Goal: Task Accomplishment & Management: Use online tool/utility

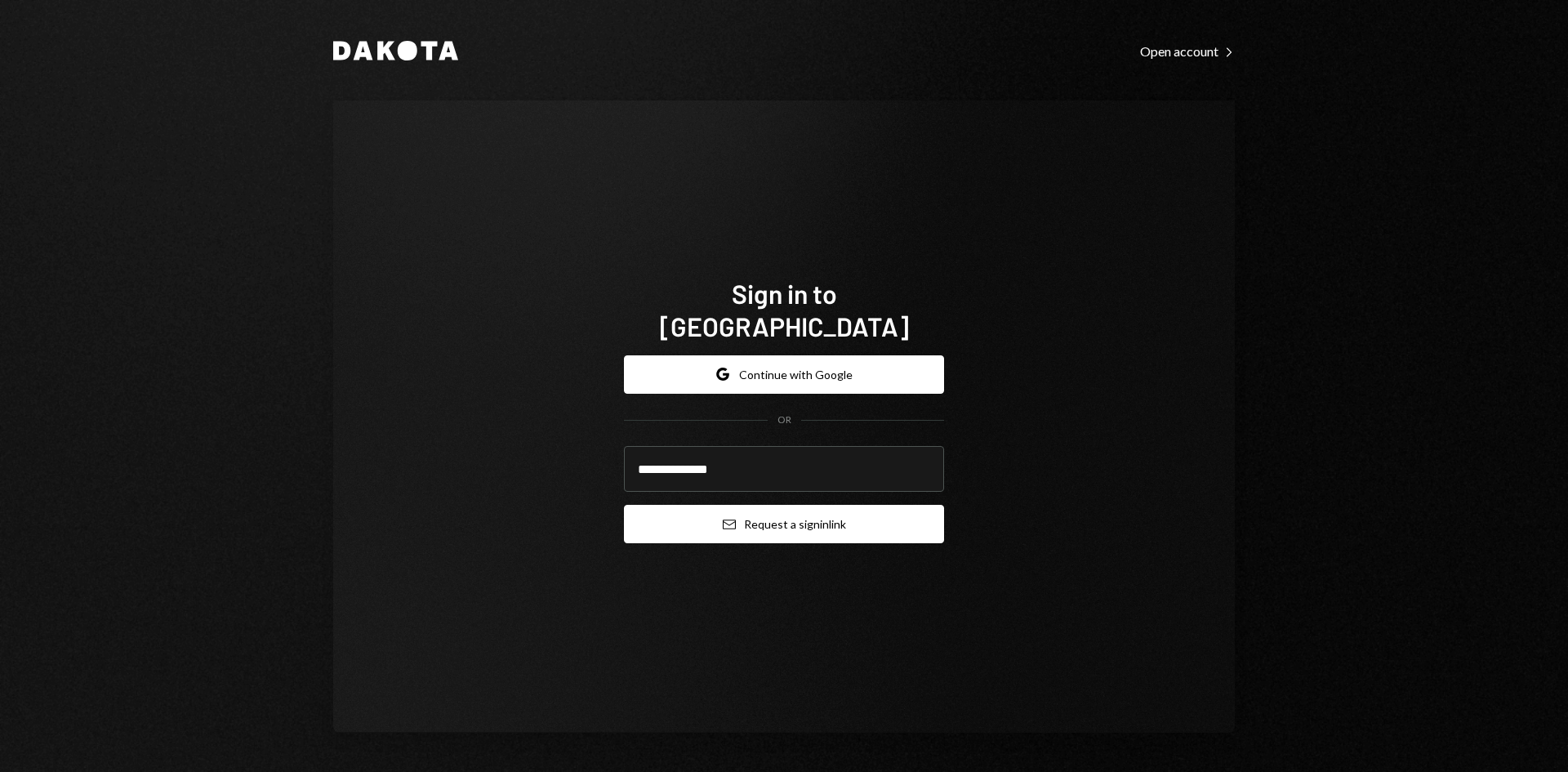
type input "**********"
click at [847, 510] on button "Email Request a sign in link" at bounding box center [784, 524] width 320 height 38
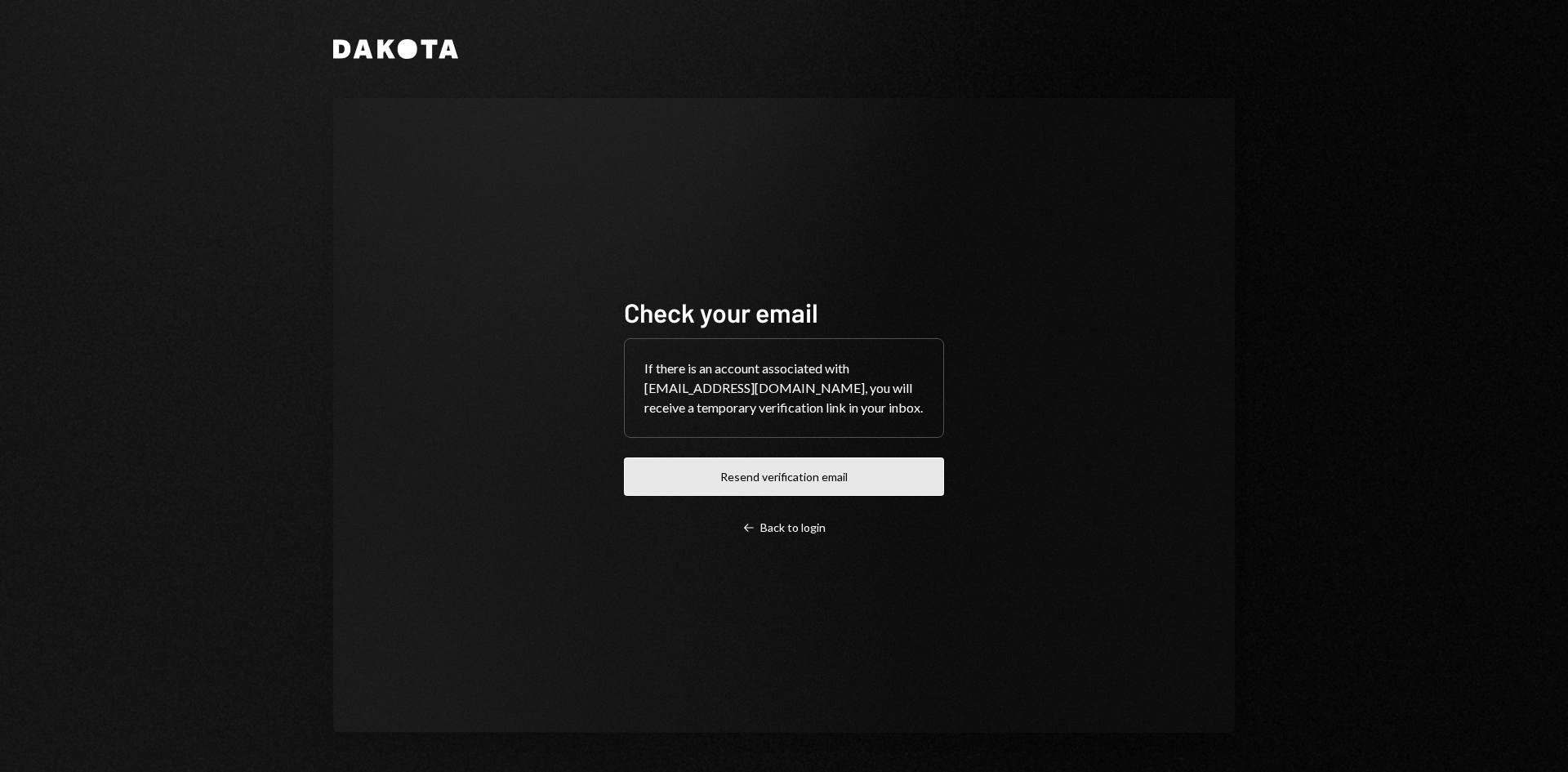
click at [909, 483] on button "Resend verification email" at bounding box center [784, 477] width 320 height 38
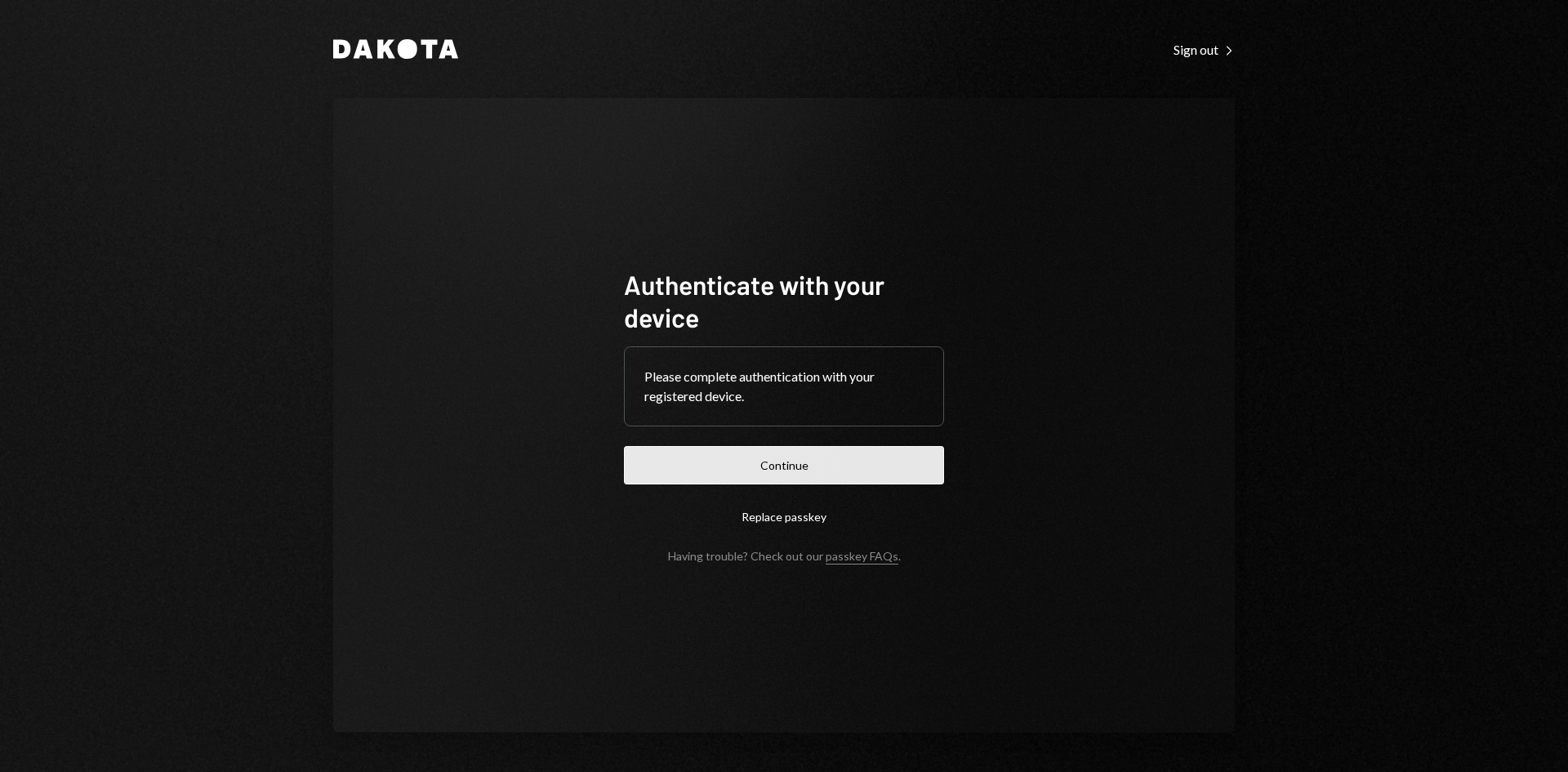
click at [923, 466] on button "Continue" at bounding box center [784, 465] width 320 height 38
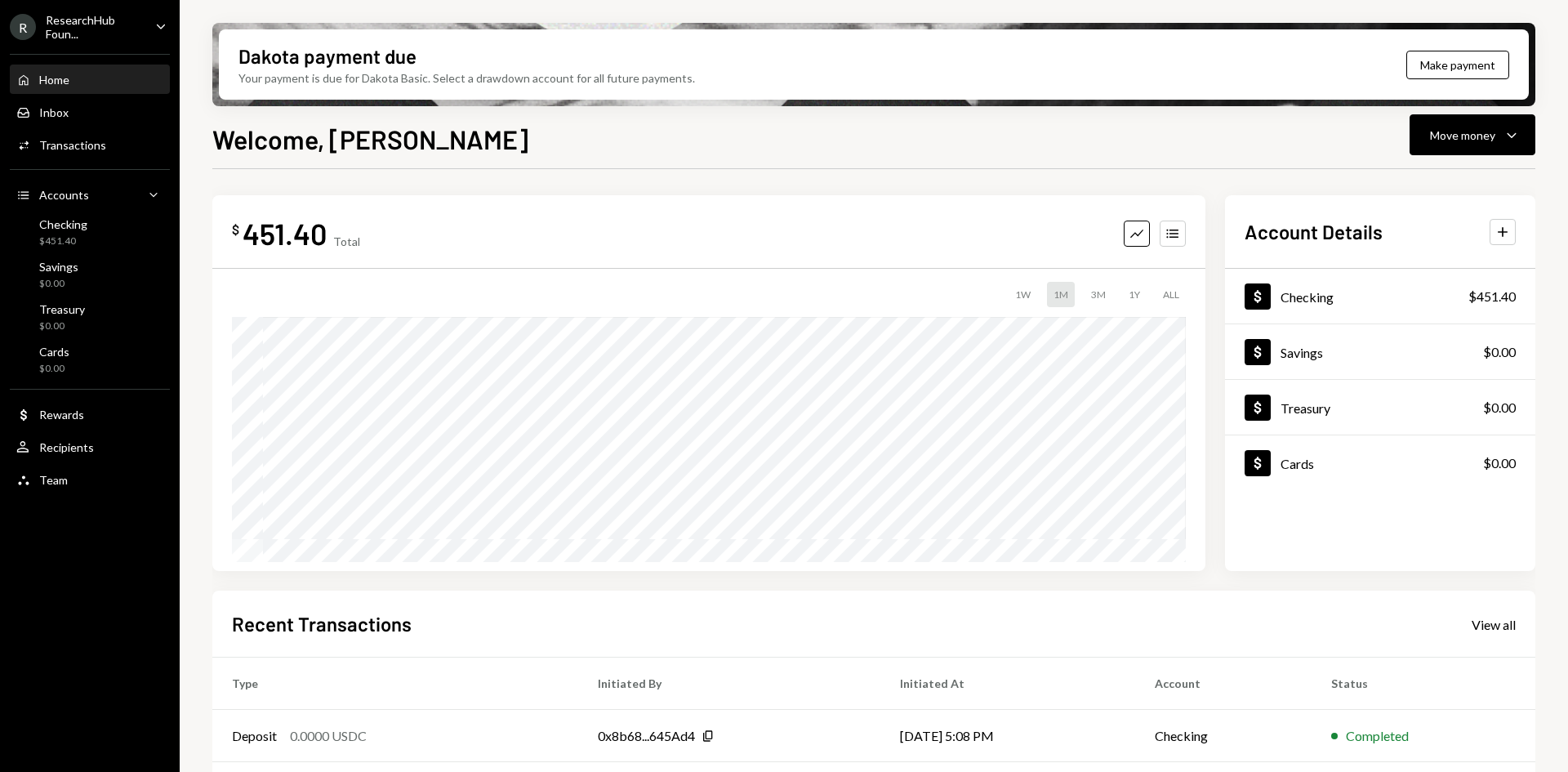
click at [109, 15] on div "ResearchHub Foun..." at bounding box center [94, 27] width 96 height 28
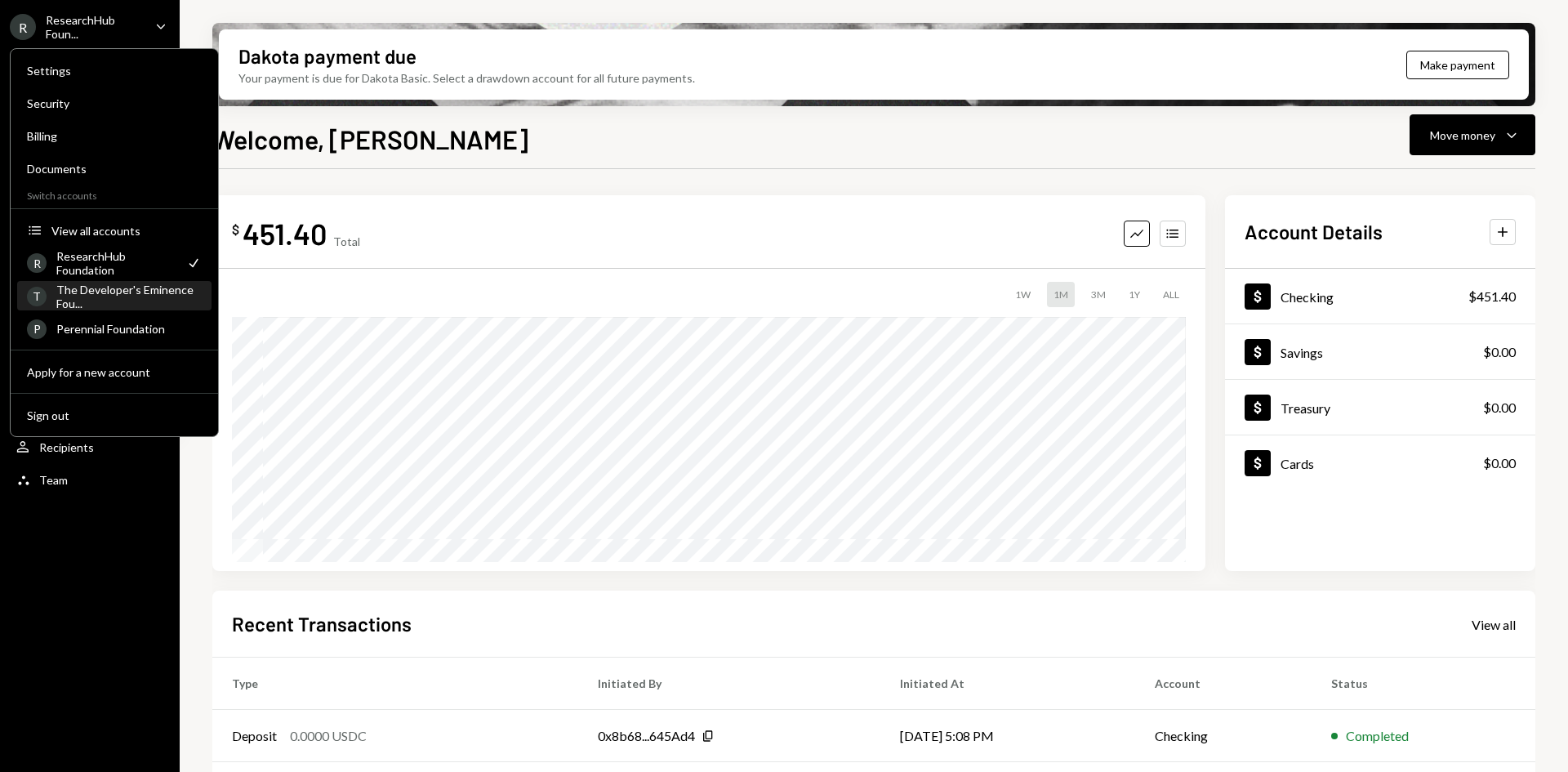
click at [160, 288] on div "The Developer's Eminence Fou..." at bounding box center [129, 296] width 145 height 28
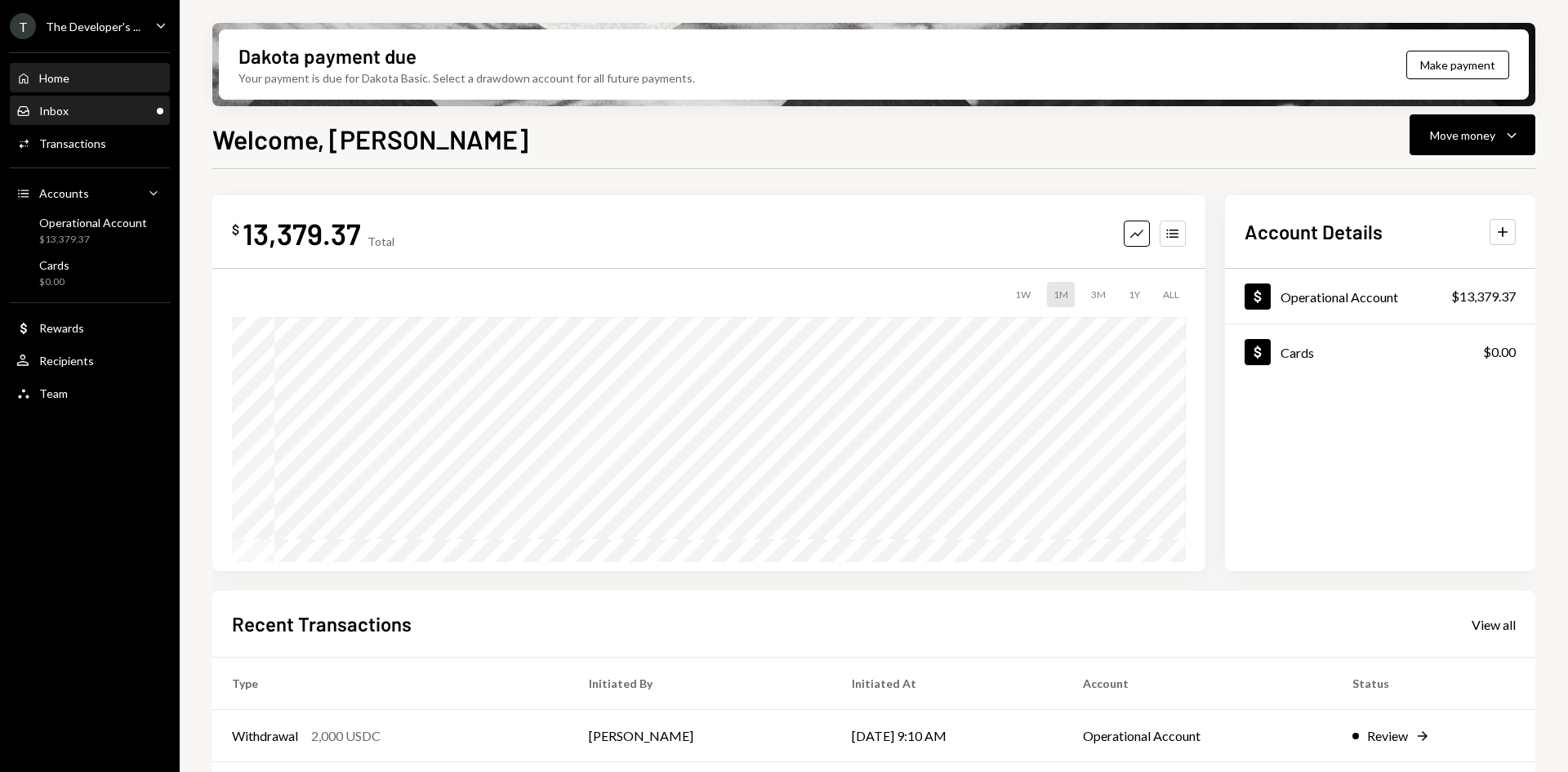
click at [52, 101] on div "Inbox Inbox" at bounding box center [89, 111] width 147 height 28
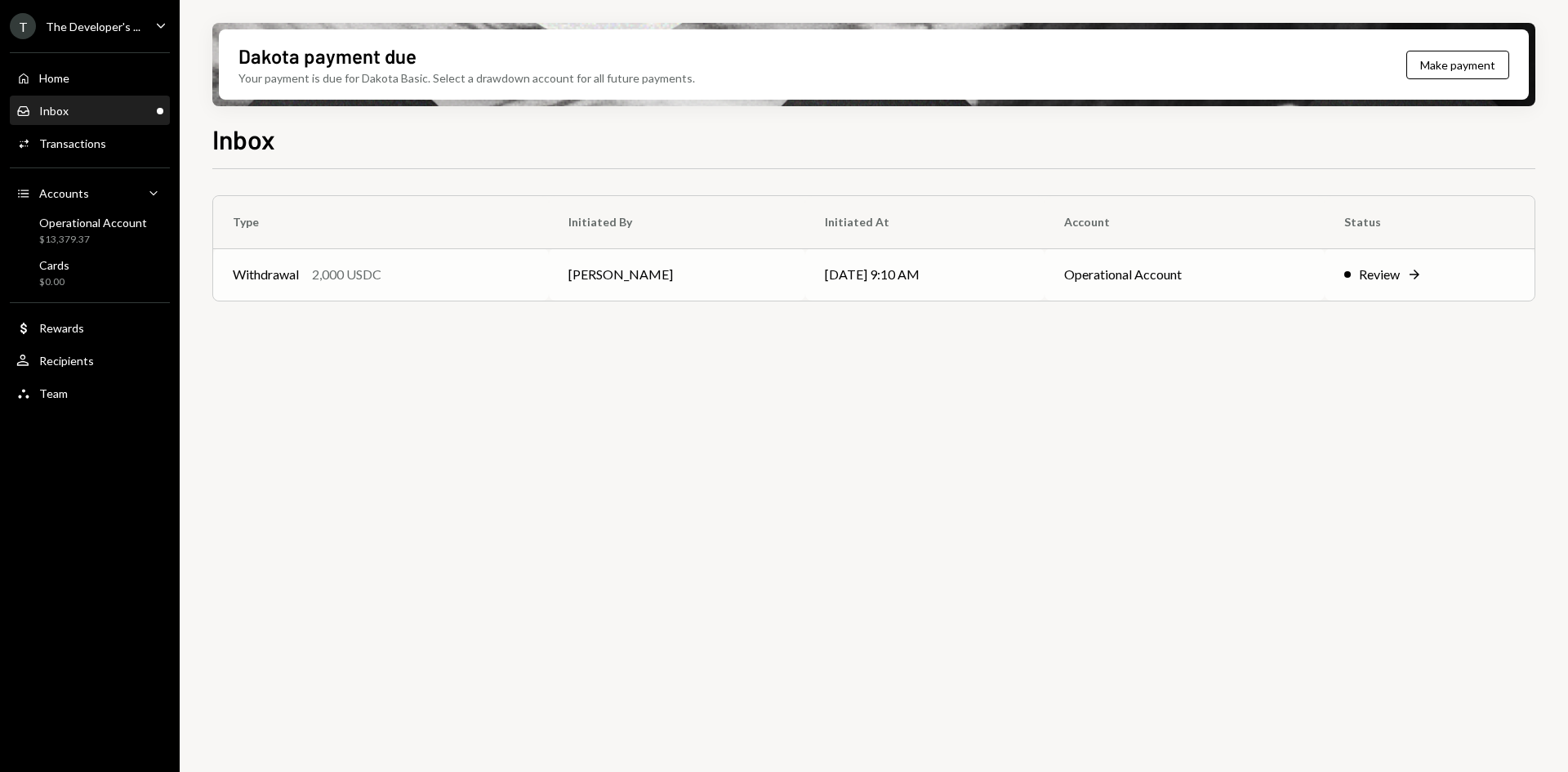
click at [599, 287] on td "Leith Shankland" at bounding box center [676, 274] width 257 height 52
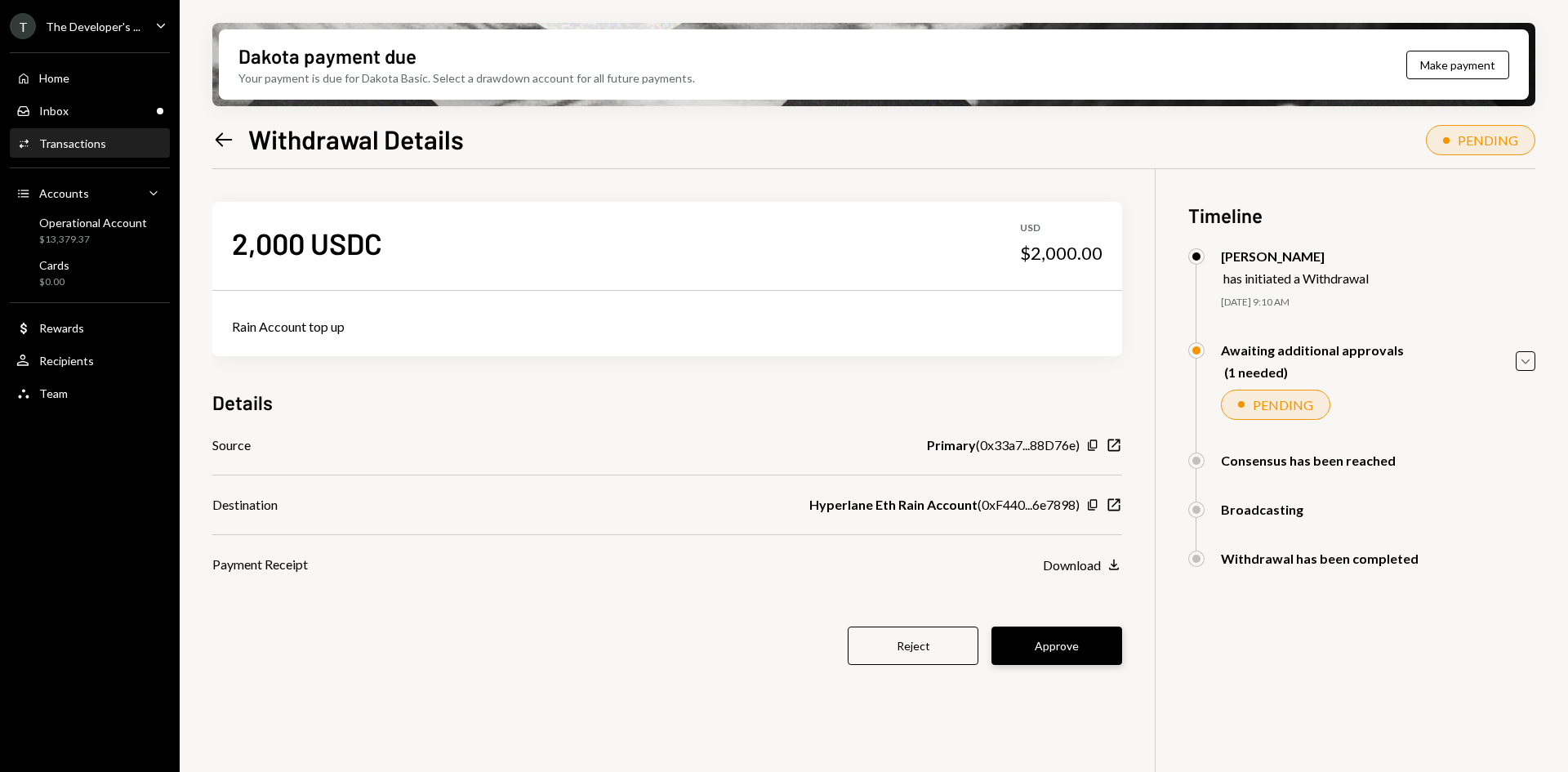
click at [1078, 652] on button "Approve" at bounding box center [1057, 646] width 131 height 38
